Goal: Navigation & Orientation: Find specific page/section

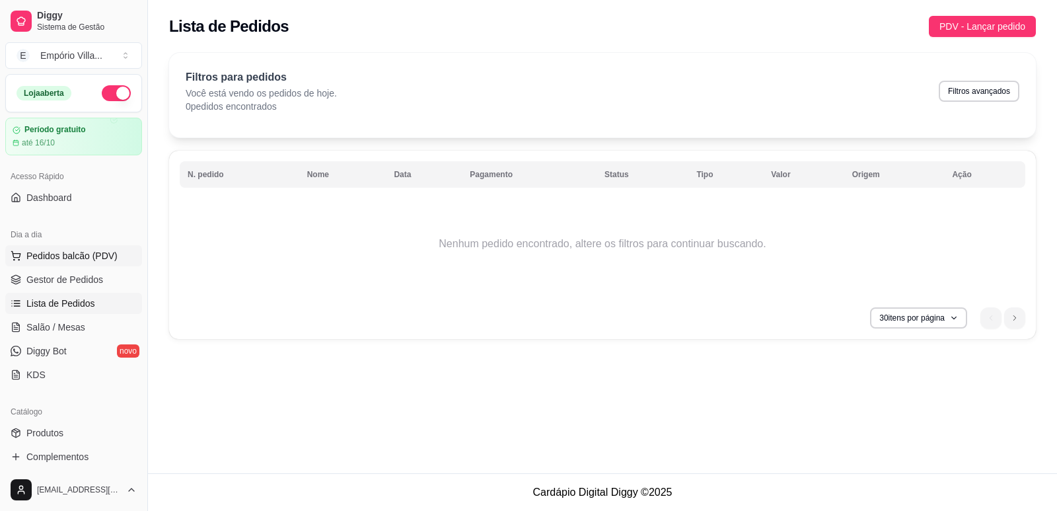
click at [98, 258] on span "Pedidos balcão (PDV)" at bounding box center [71, 255] width 91 height 13
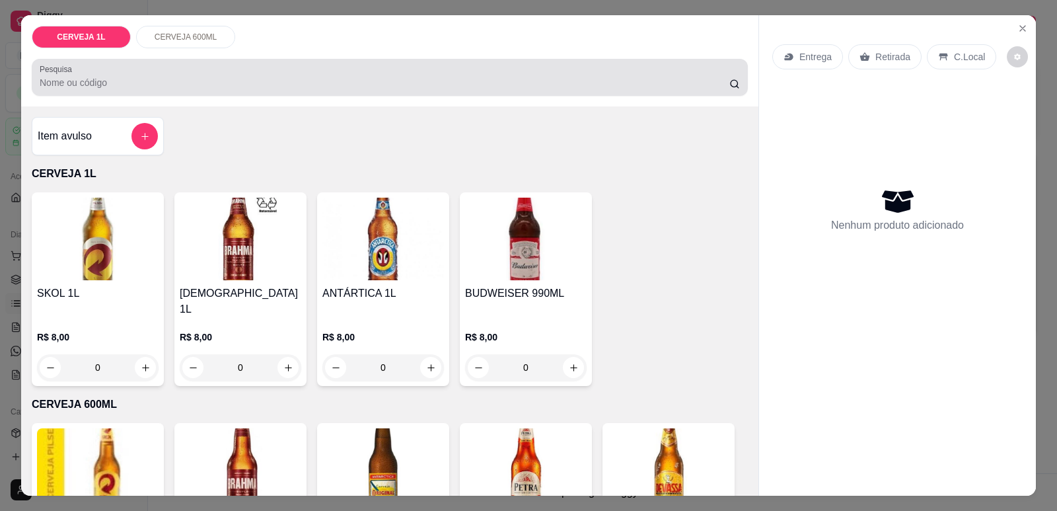
click at [63, 77] on input "Pesquisa" at bounding box center [385, 82] width 690 height 13
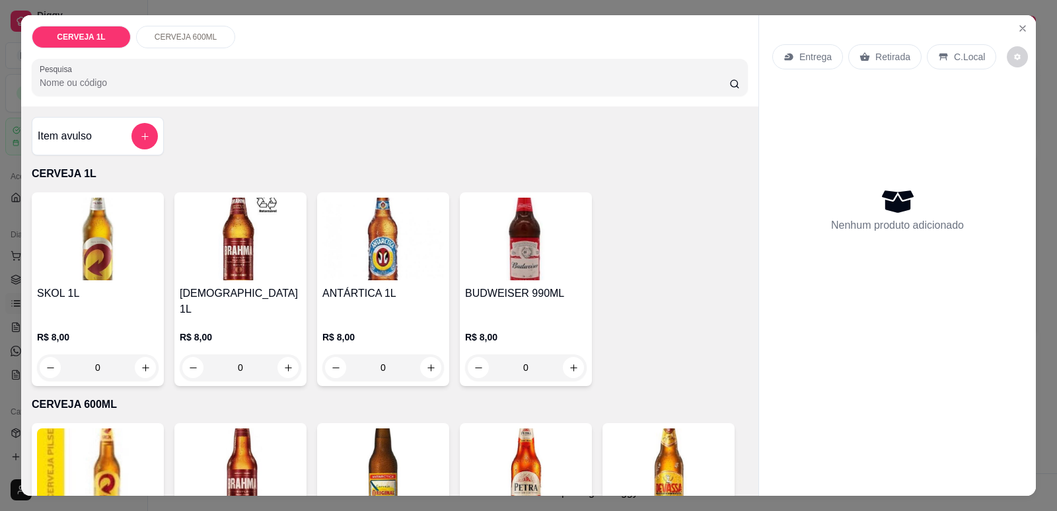
click at [176, 38] on p "CERVEJA 600ML" at bounding box center [186, 37] width 63 height 11
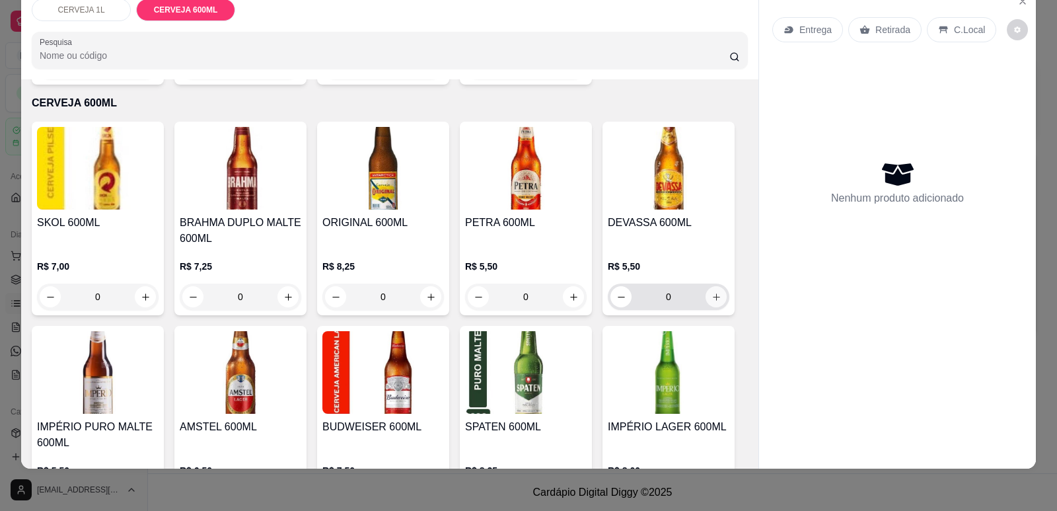
scroll to position [406, 0]
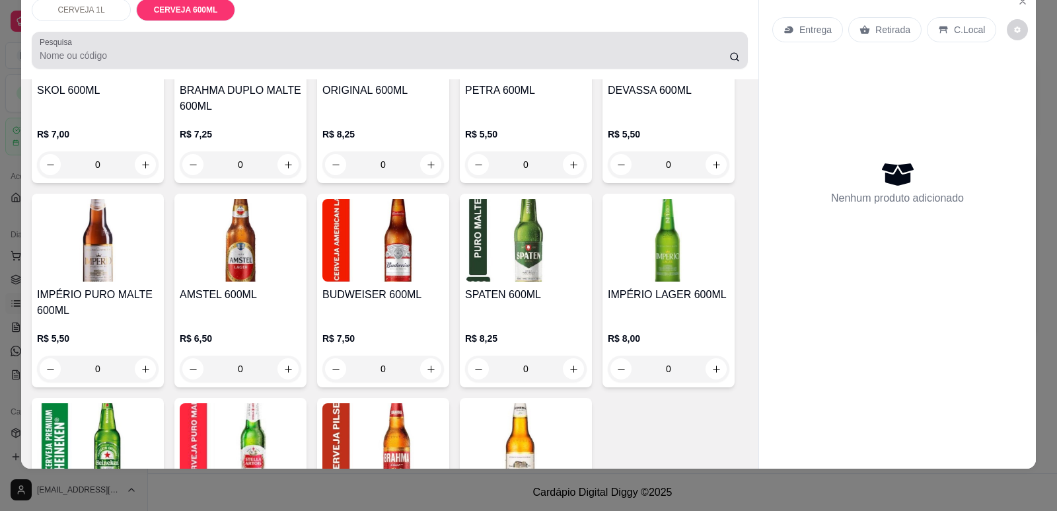
click at [55, 54] on input "Pesquisa" at bounding box center [385, 55] width 690 height 13
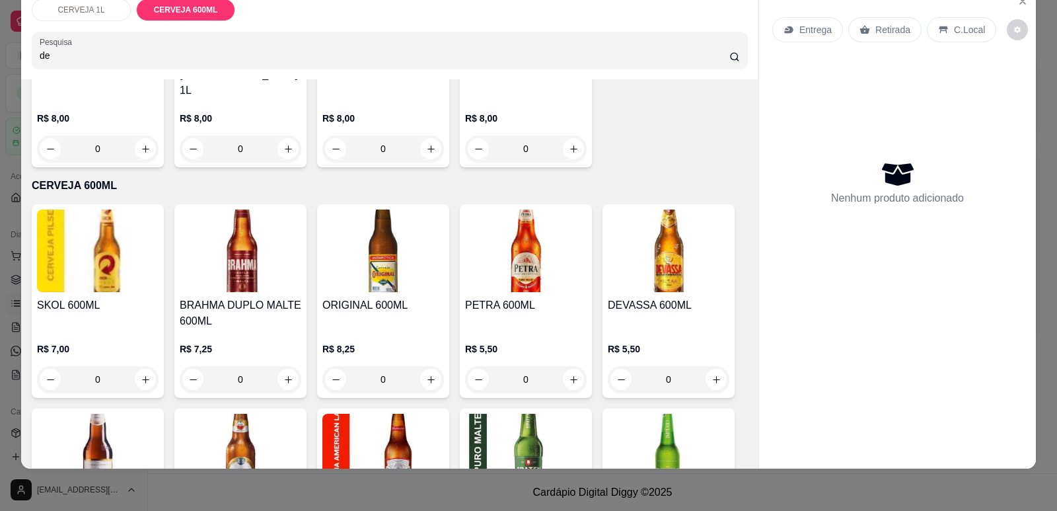
scroll to position [621, 0]
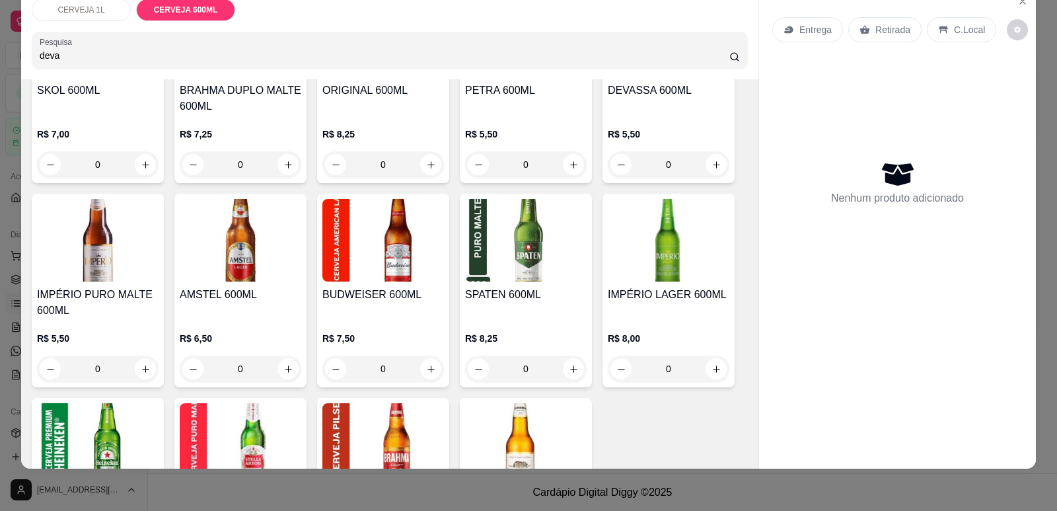
type input "deva"
click at [731, 55] on circle at bounding box center [734, 56] width 7 height 7
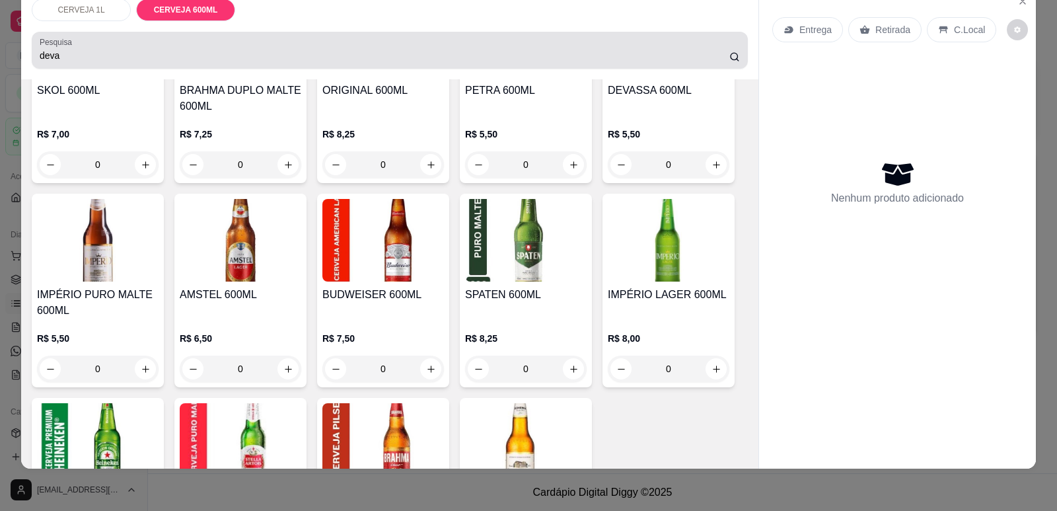
click at [386, 67] on div "Pesquisa deva" at bounding box center [390, 50] width 716 height 37
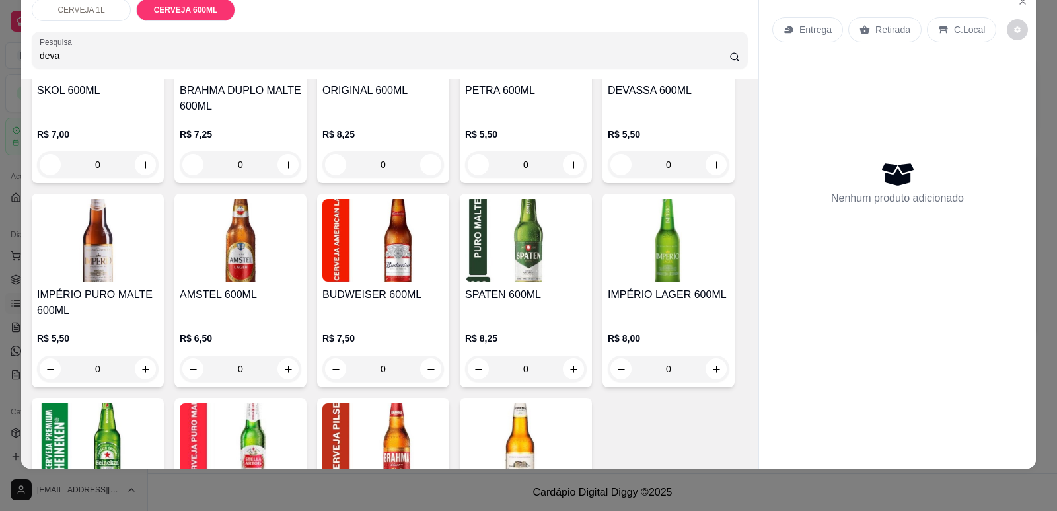
click at [166, 54] on input "deva" at bounding box center [385, 55] width 690 height 13
click at [77, 57] on input "deva" at bounding box center [385, 55] width 690 height 13
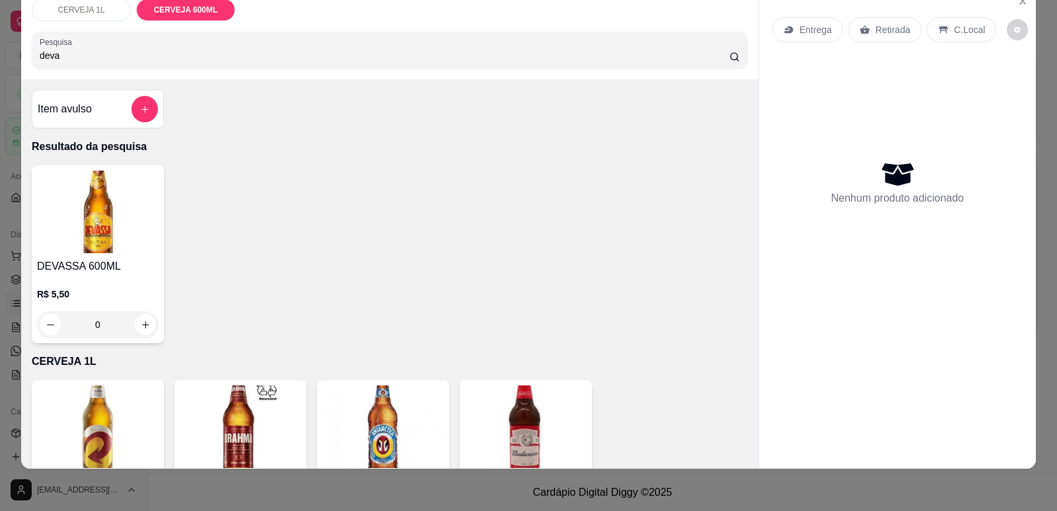
scroll to position [0, 0]
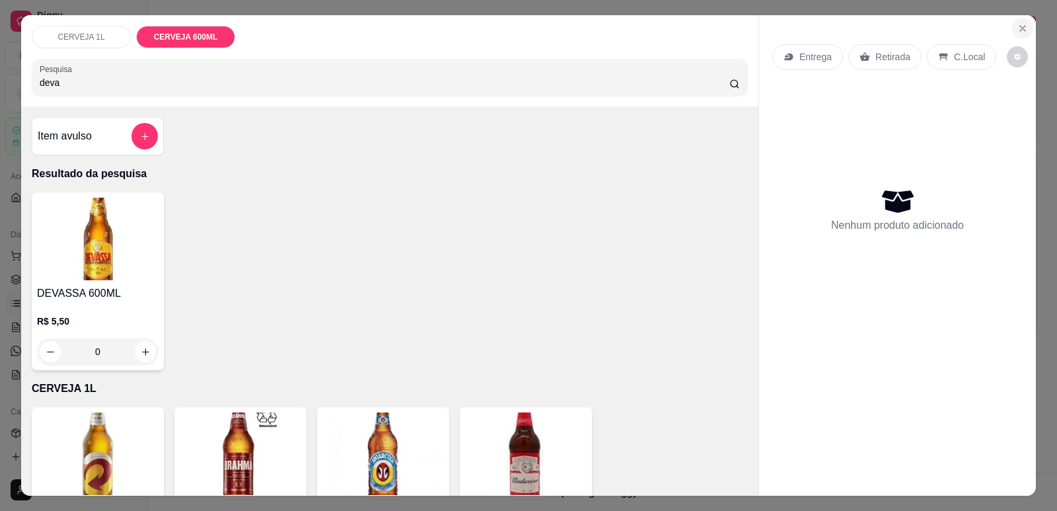
click at [1020, 28] on icon "Close" at bounding box center [1022, 28] width 5 height 5
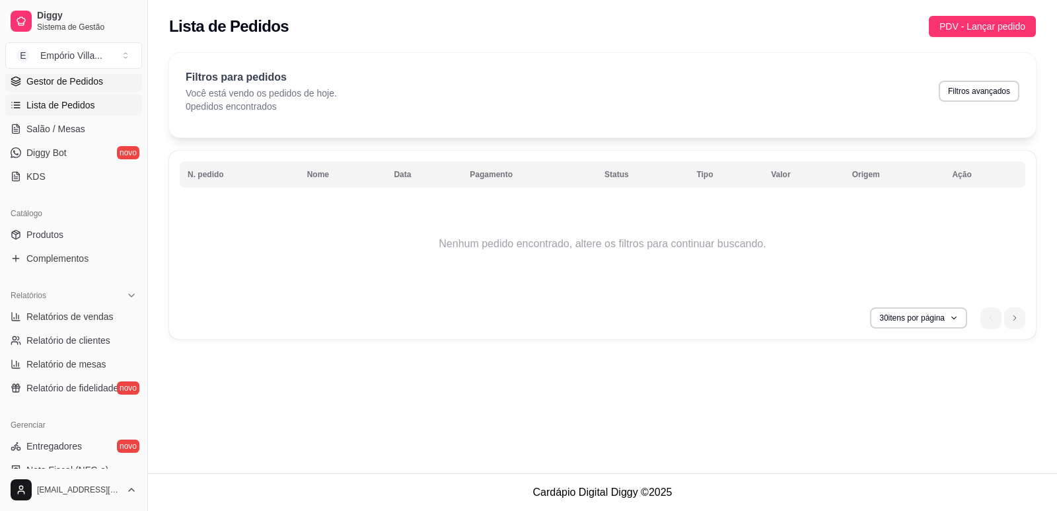
scroll to position [264, 0]
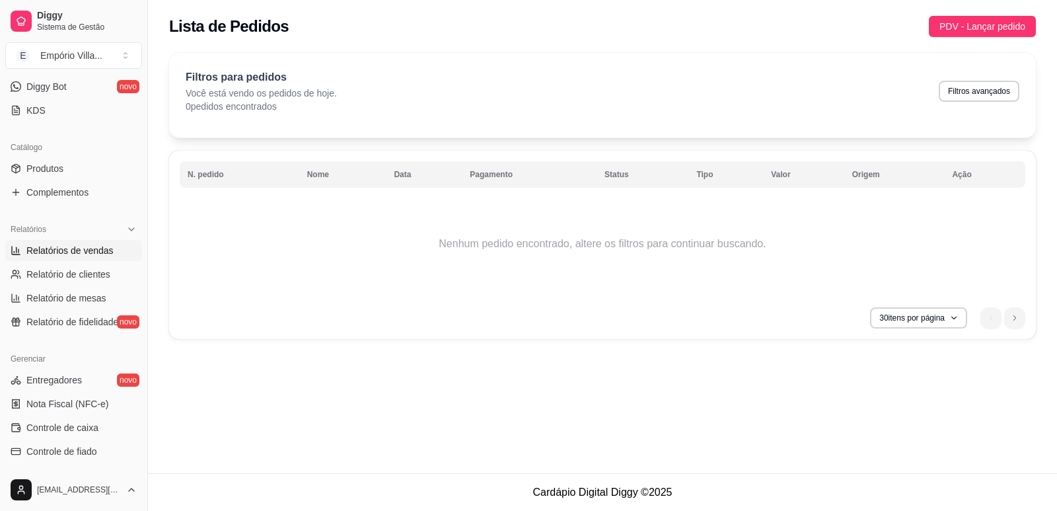
click at [94, 244] on span "Relatórios de vendas" at bounding box center [69, 250] width 87 height 13
select select "ALL"
select select "0"
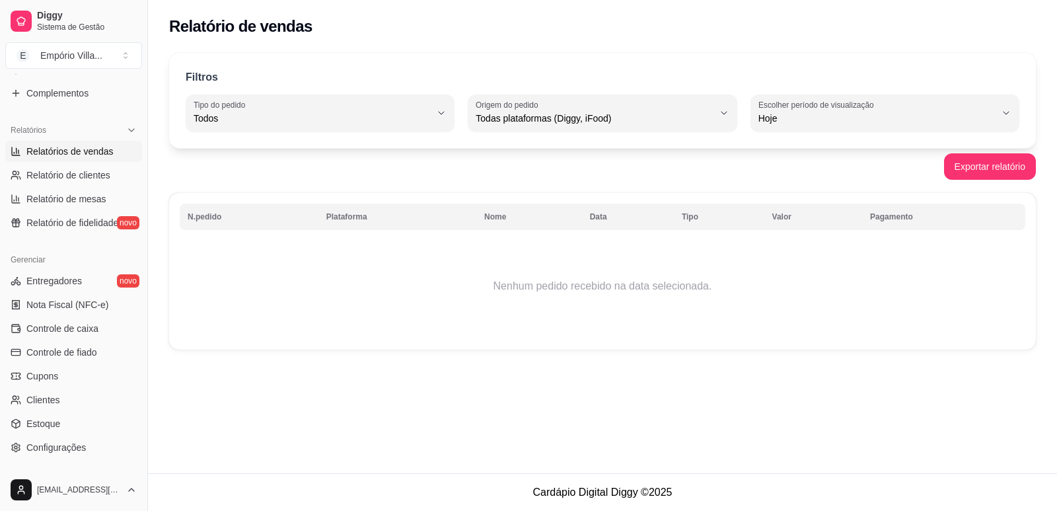
scroll to position [396, 0]
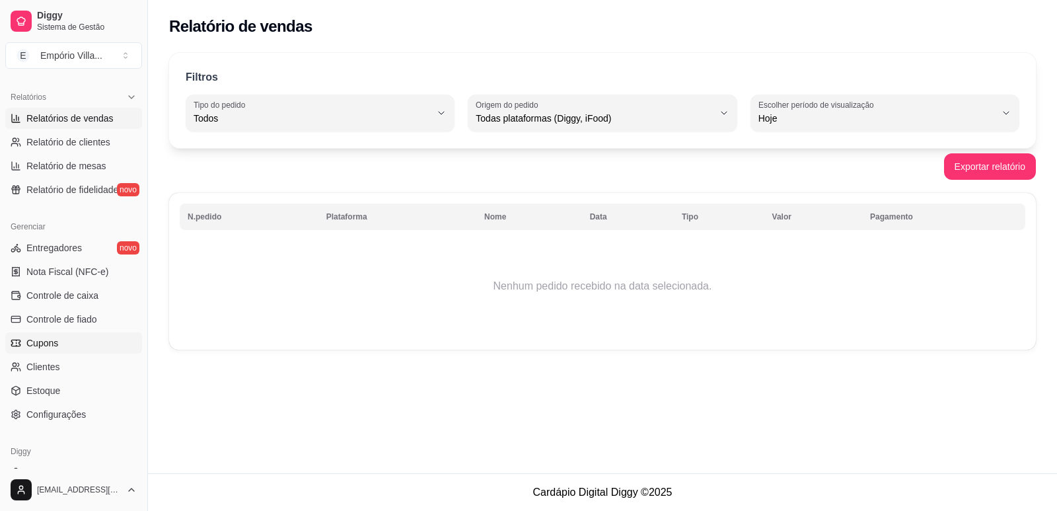
click at [35, 338] on span "Cupons" at bounding box center [42, 342] width 32 height 13
